Goal: Information Seeking & Learning: Learn about a topic

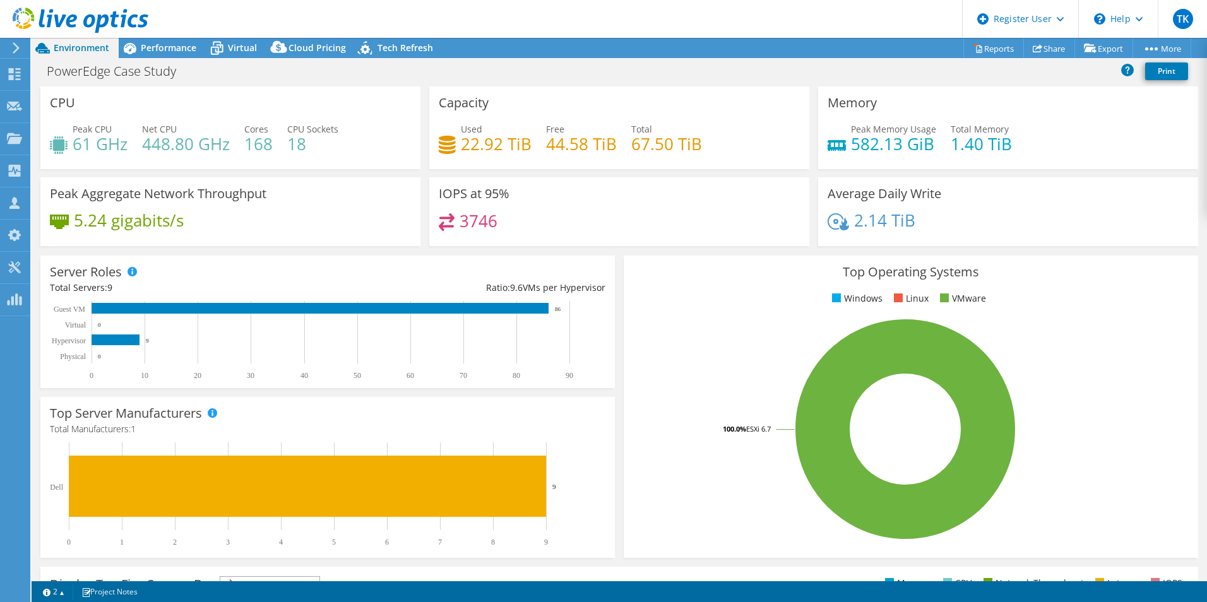
select select "USD"
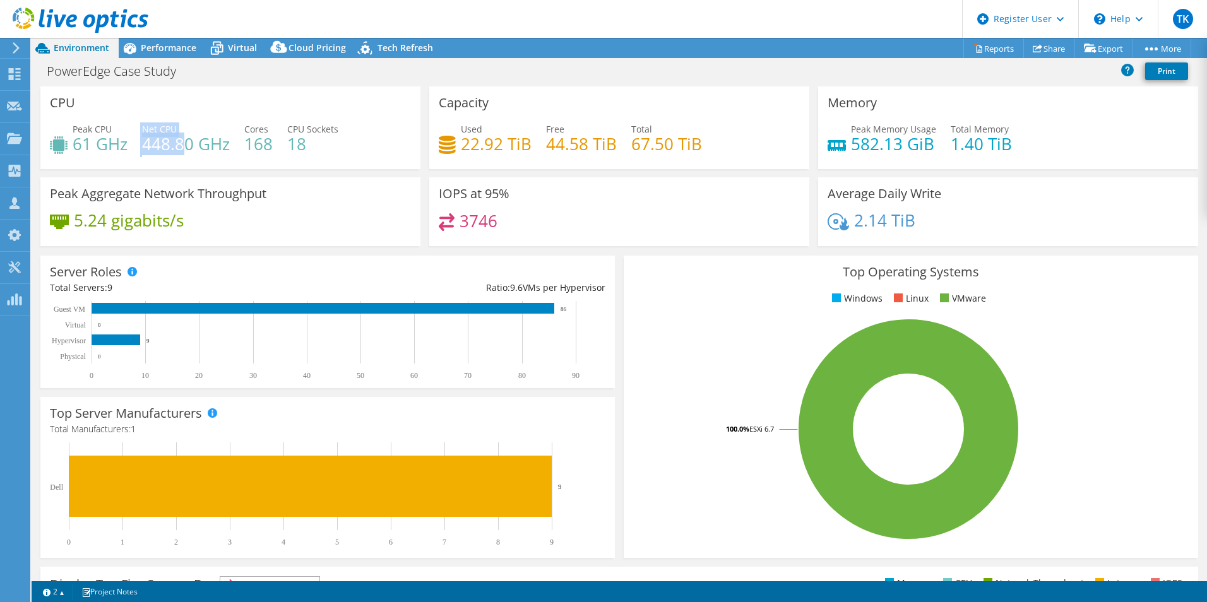
drag, startPoint x: 129, startPoint y: 144, endPoint x: 179, endPoint y: 153, distance: 51.3
click at [179, 153] on div "Peak CPU 61 GHz Net CPU 448.80 GHz Cores 168 CPU Sockets 18" at bounding box center [230, 142] width 361 height 41
drag, startPoint x: 847, startPoint y: 146, endPoint x: 891, endPoint y: 150, distance: 44.4
click at [891, 150] on h4 "582.13 GiB" at bounding box center [893, 144] width 85 height 14
click at [738, 248] on div "IOPS at 95% 3746" at bounding box center [619, 215] width 389 height 77
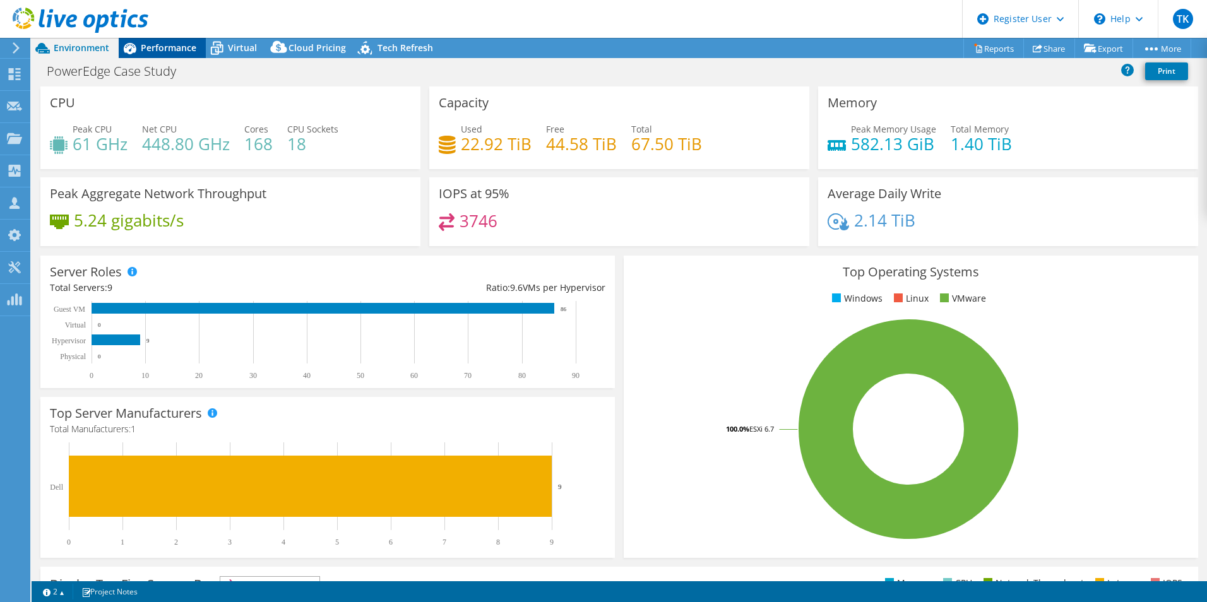
click at [131, 47] on icon at bounding box center [130, 48] width 13 height 11
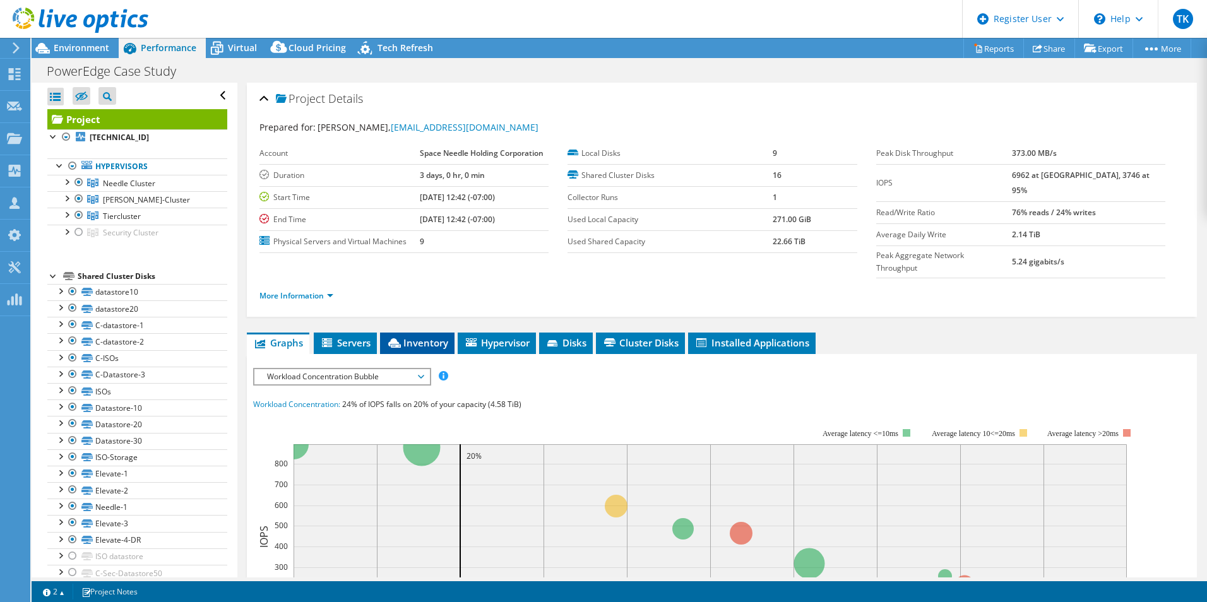
click at [420, 336] on span "Inventory" at bounding box center [417, 342] width 62 height 13
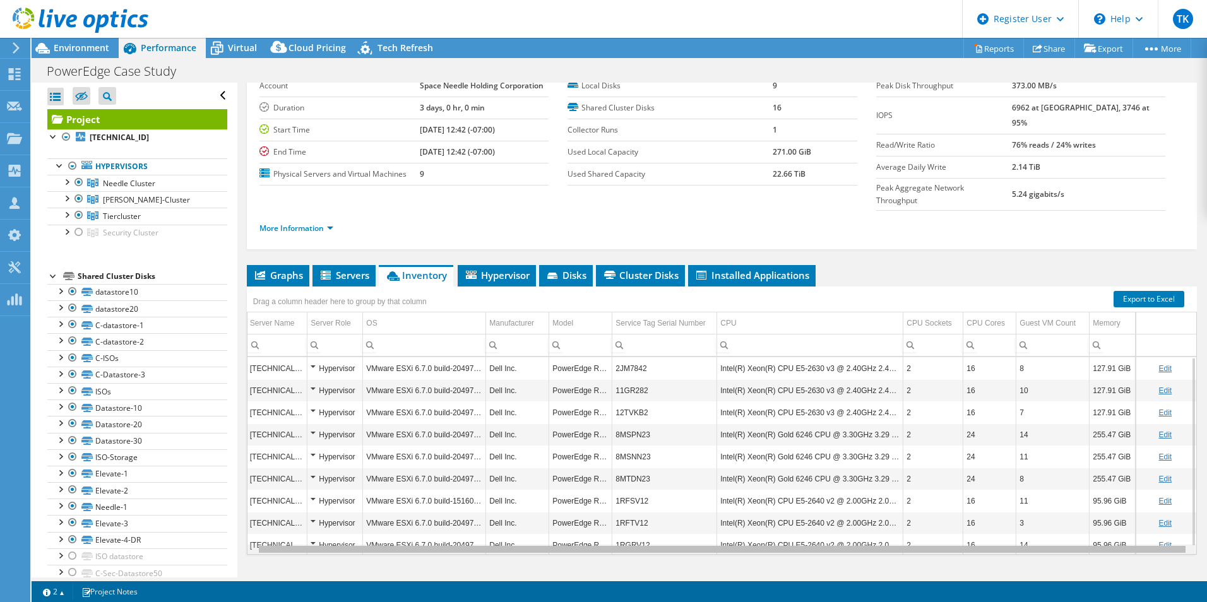
scroll to position [0, 10]
drag, startPoint x: 511, startPoint y: 525, endPoint x: 543, endPoint y: 524, distance: 32.2
click at [543, 524] on body "TK Dell User [PERSON_NAME] [PERSON_NAME][EMAIL_ADDRESS][PERSON_NAME][DOMAIN_NAM…" at bounding box center [603, 301] width 1207 height 602
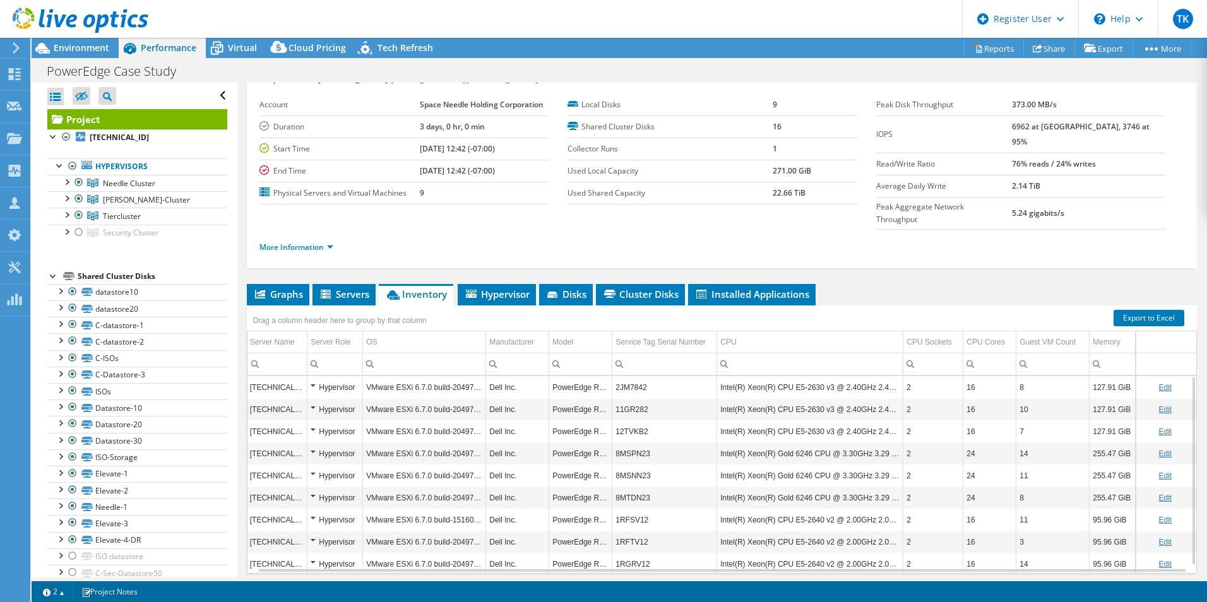
scroll to position [68, 0]
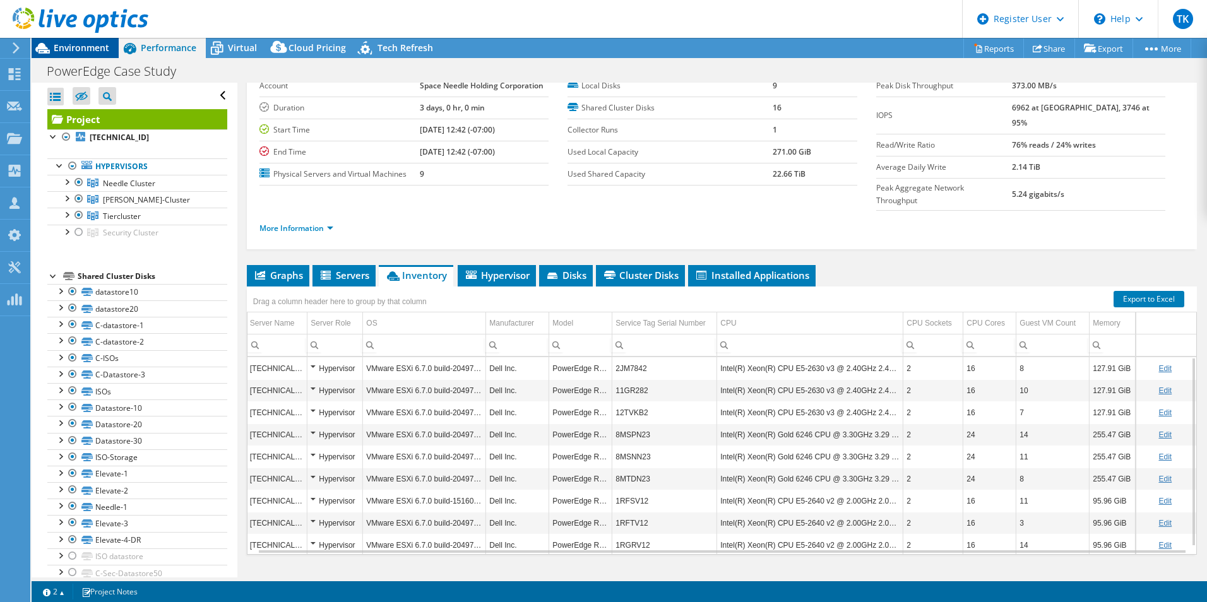
click at [97, 51] on span "Environment" at bounding box center [82, 48] width 56 height 12
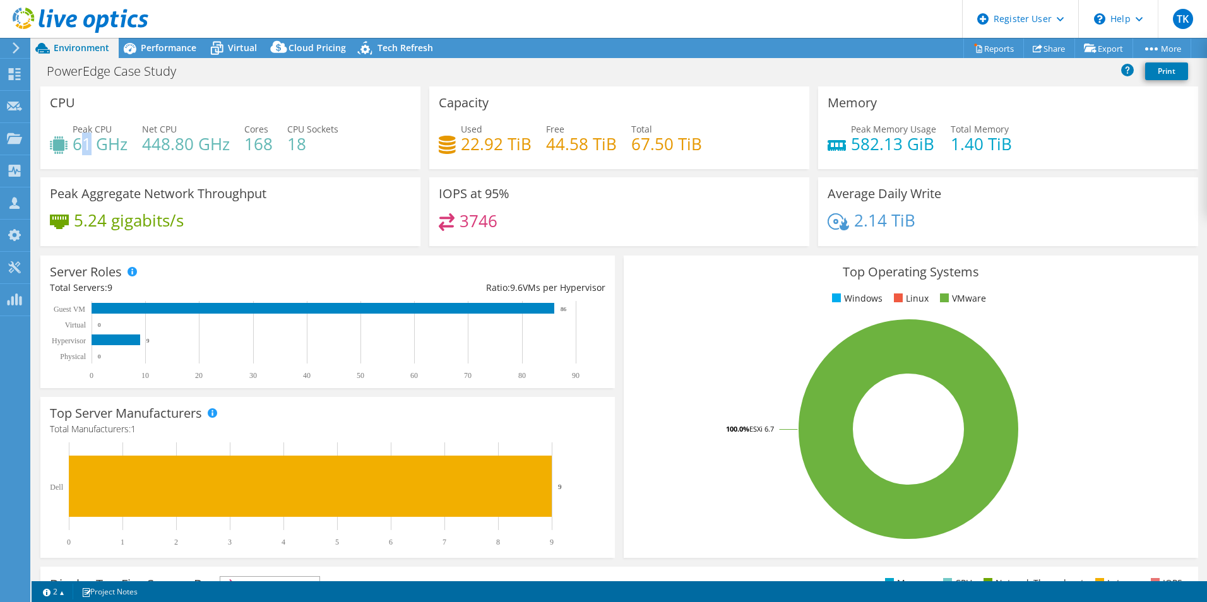
drag, startPoint x: 92, startPoint y: 148, endPoint x: 79, endPoint y: 143, distance: 14.2
click at [79, 143] on h4 "61 GHz" at bounding box center [100, 144] width 55 height 14
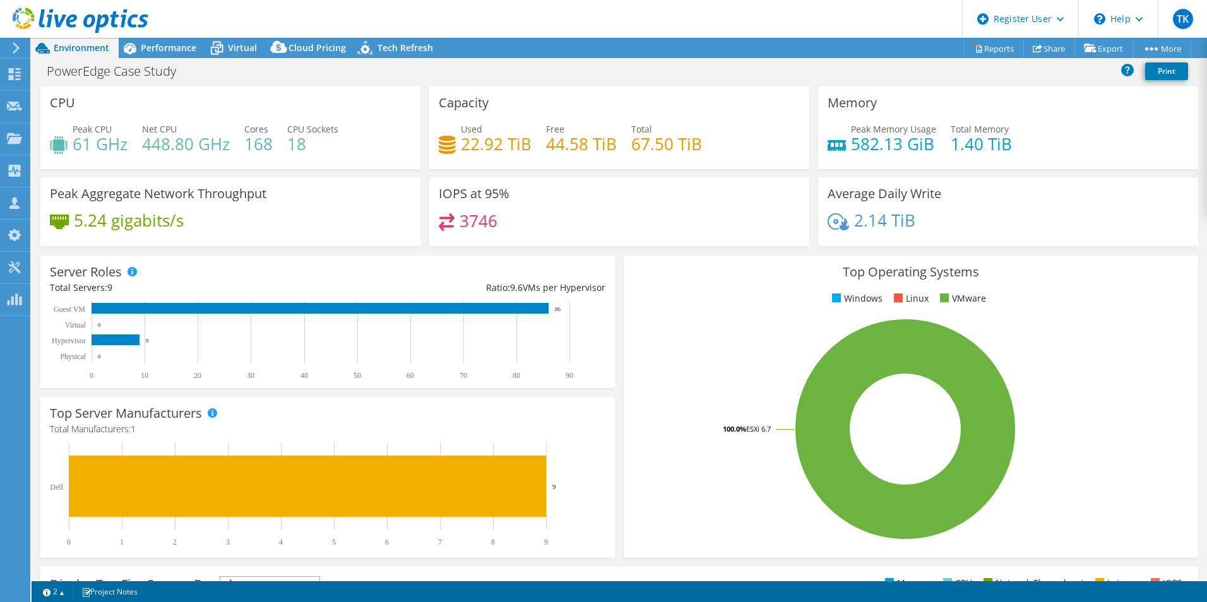
select select "USD"
